Goal: Task Accomplishment & Management: Manage account settings

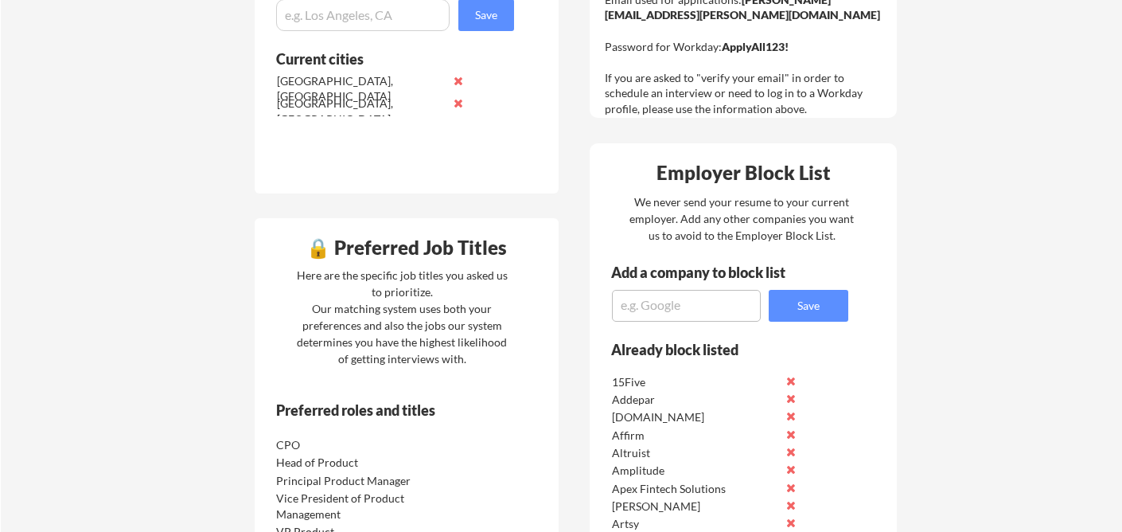
scroll to position [490, 0]
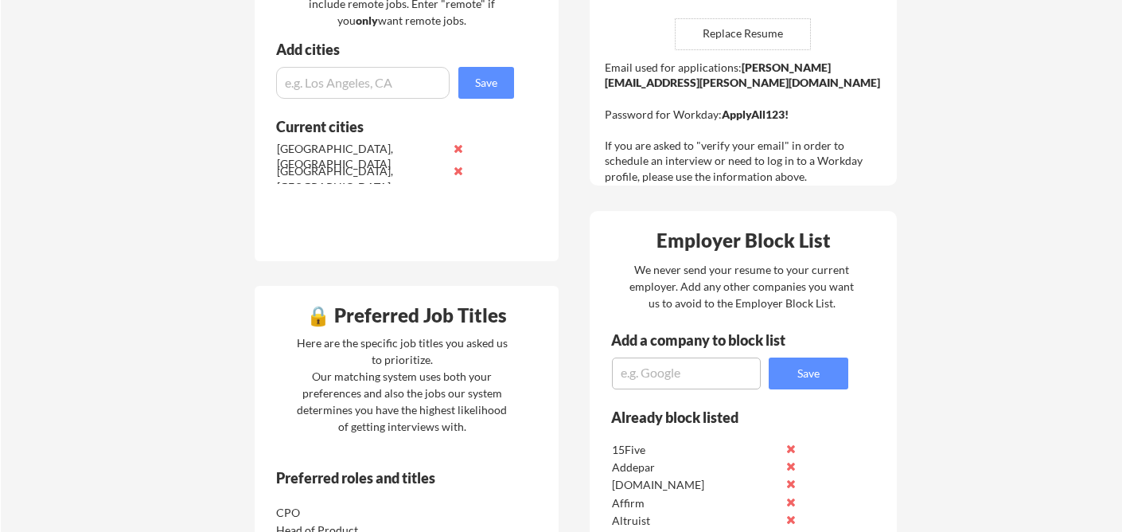
click at [711, 383] on textarea at bounding box center [686, 373] width 149 height 32
type textarea "Ontra"
click at [799, 377] on button "Save" at bounding box center [809, 373] width 80 height 32
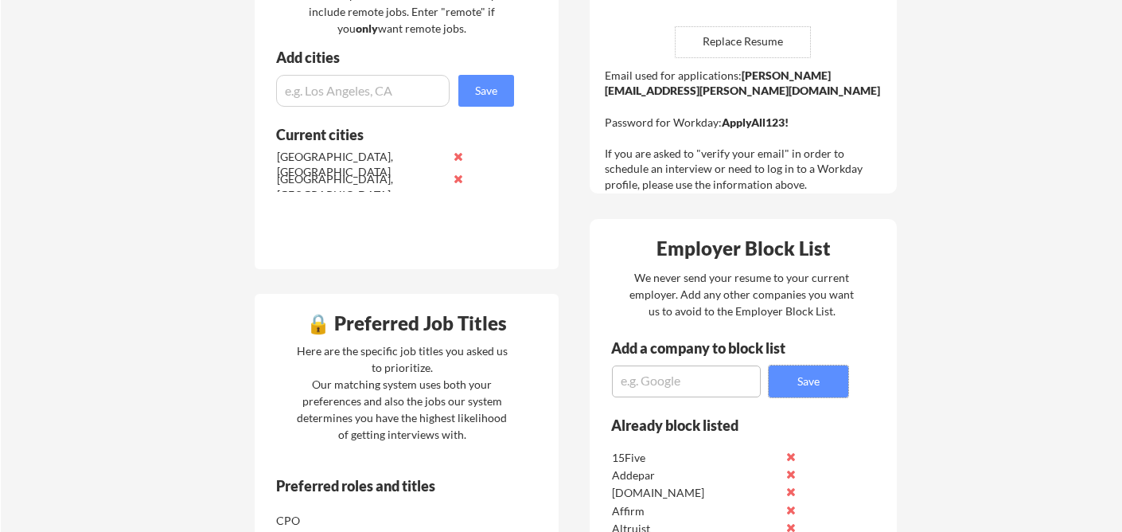
scroll to position [550, 0]
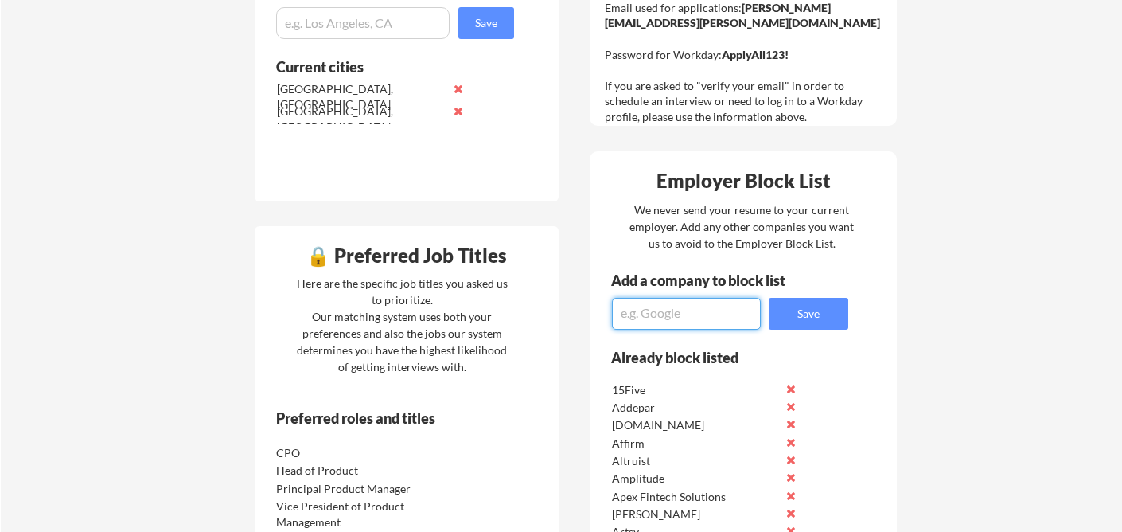
click at [683, 310] on textarea at bounding box center [686, 314] width 149 height 32
type textarea "Ren"
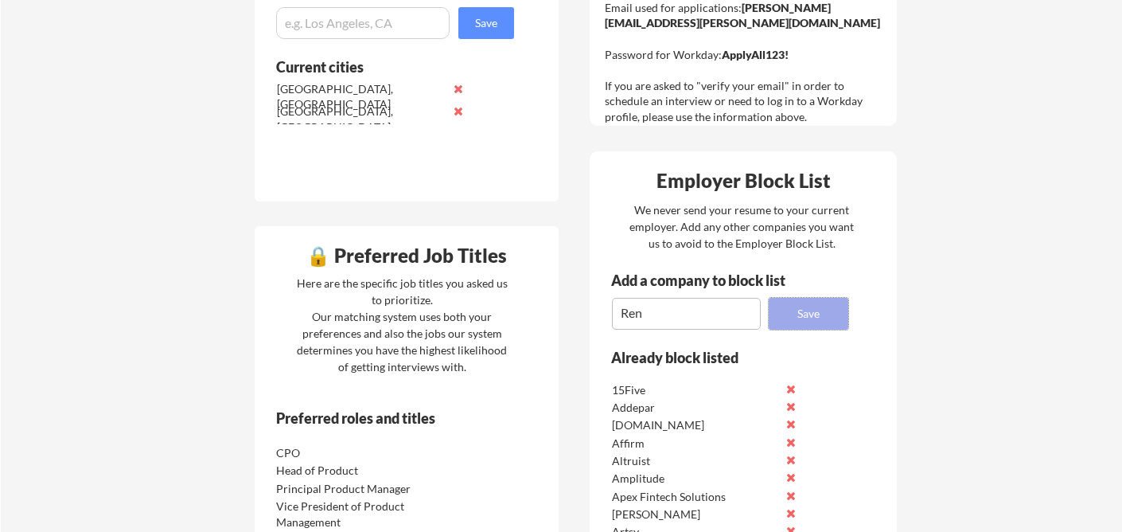
click at [788, 320] on button "Save" at bounding box center [809, 314] width 80 height 32
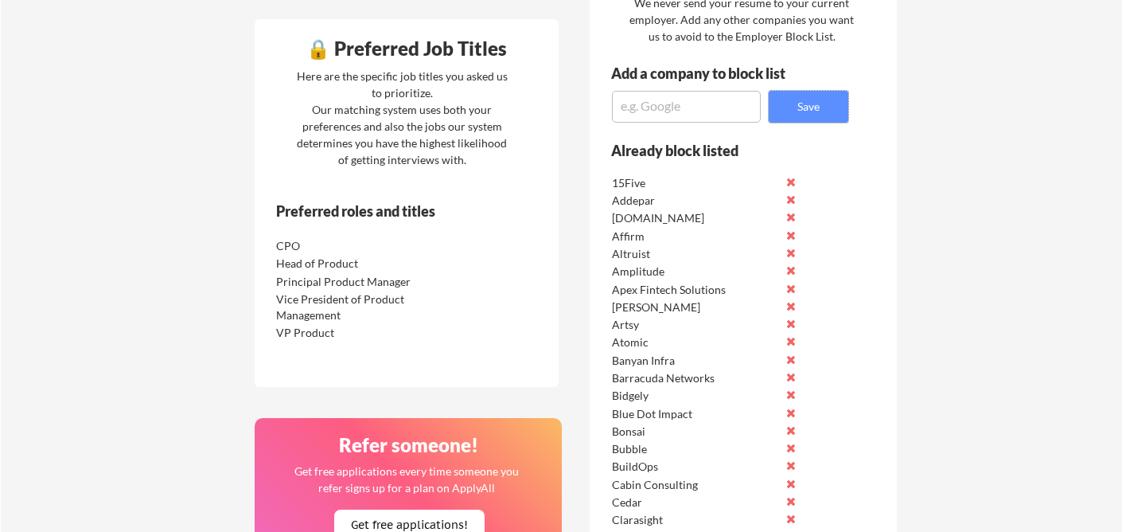
scroll to position [532, 0]
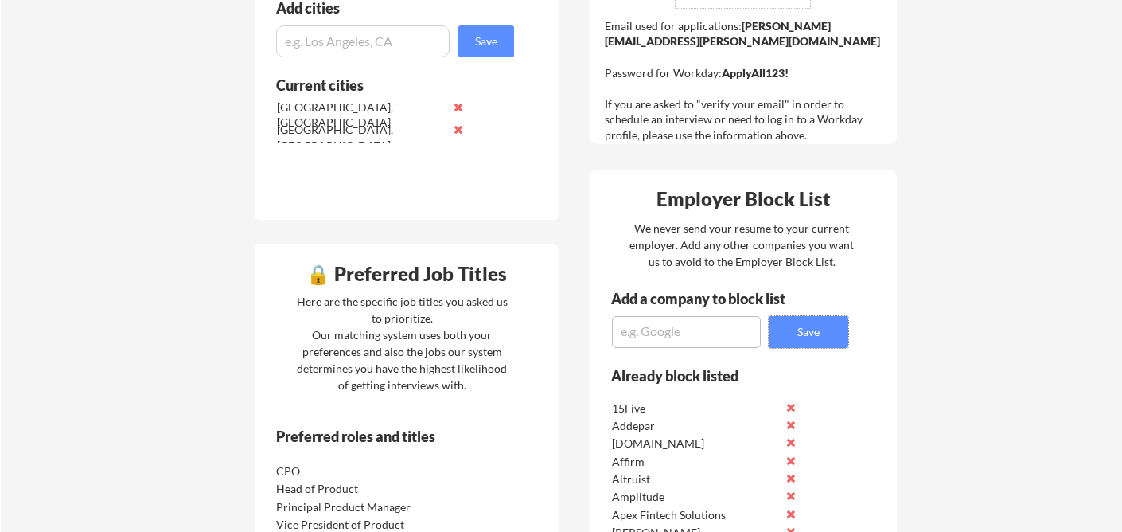
click at [676, 334] on textarea at bounding box center [686, 332] width 149 height 32
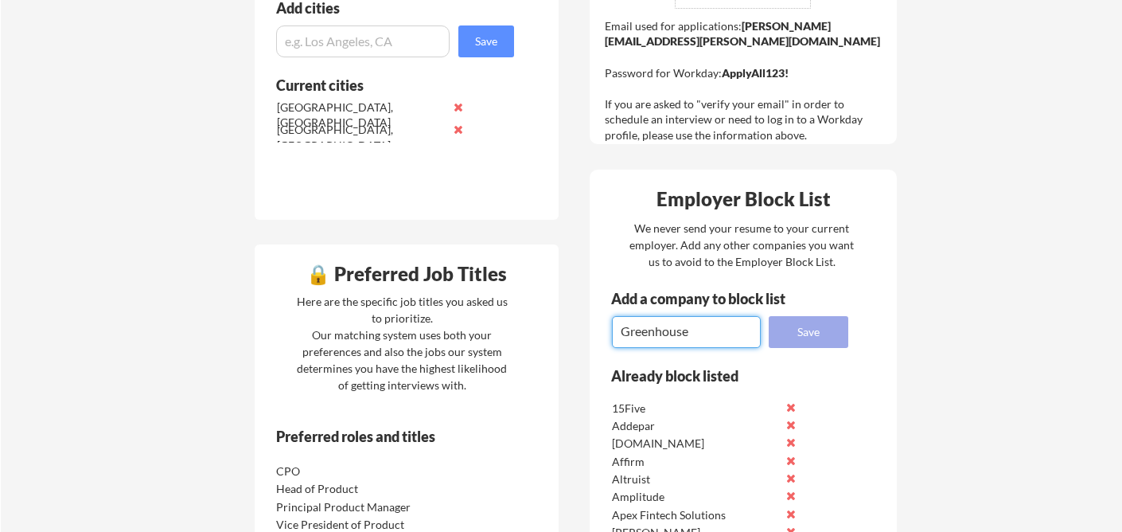
type textarea "Greenhouse"
click at [788, 336] on button "Save" at bounding box center [809, 332] width 80 height 32
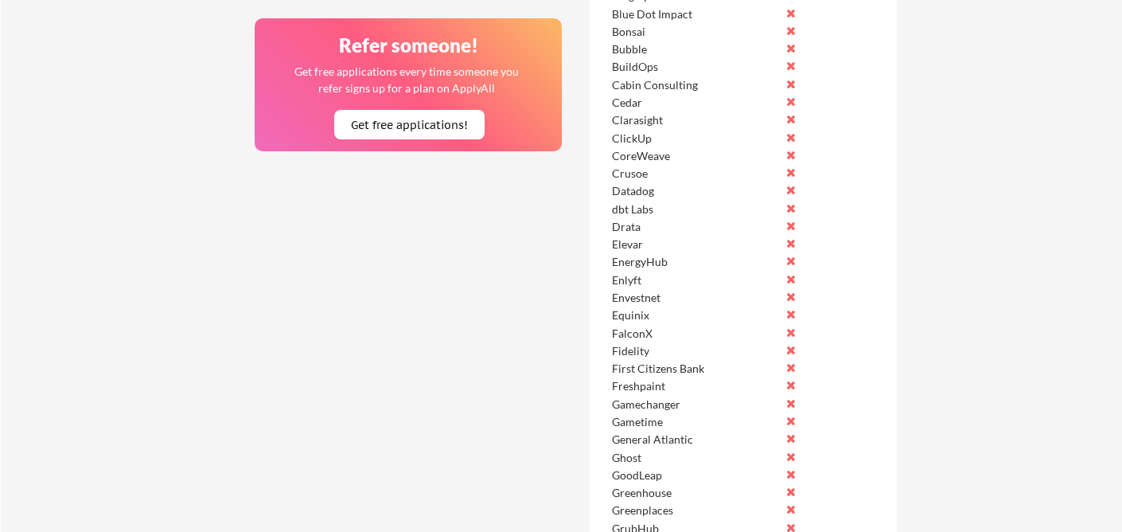
scroll to position [1161, 0]
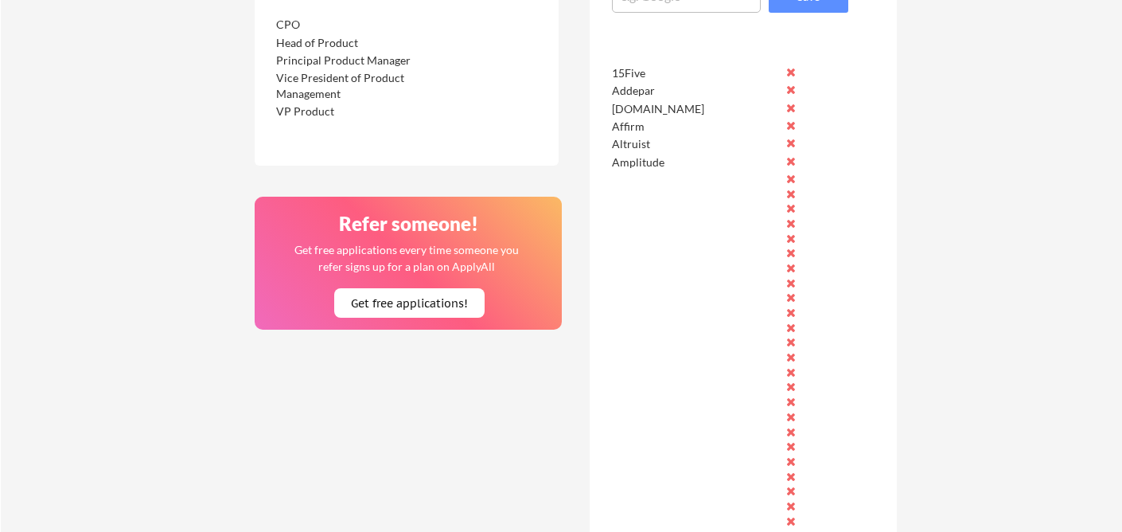
scroll to position [952, 0]
